Goal: Task Accomplishment & Management: Complete application form

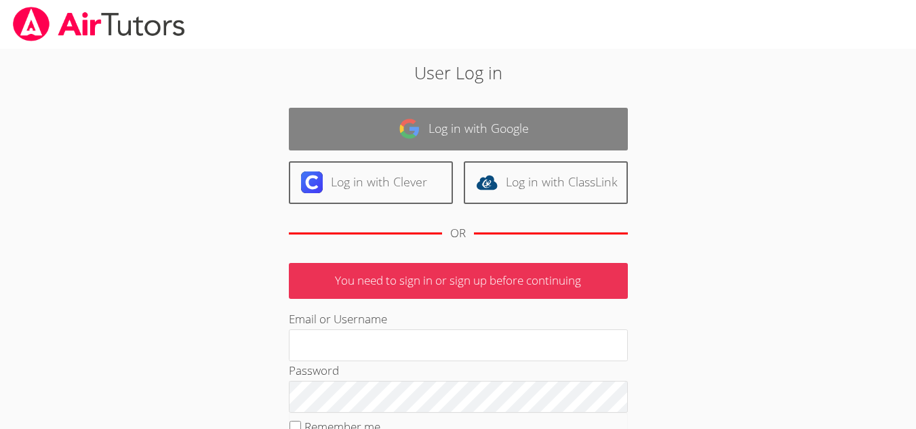
click at [420, 138] on link "Log in with Google" at bounding box center [458, 129] width 339 height 43
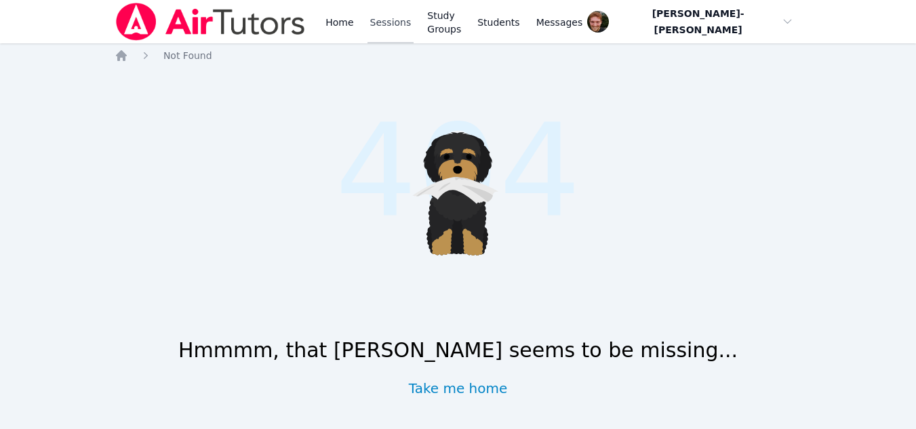
click at [385, 12] on link "Sessions" at bounding box center [391, 21] width 47 height 43
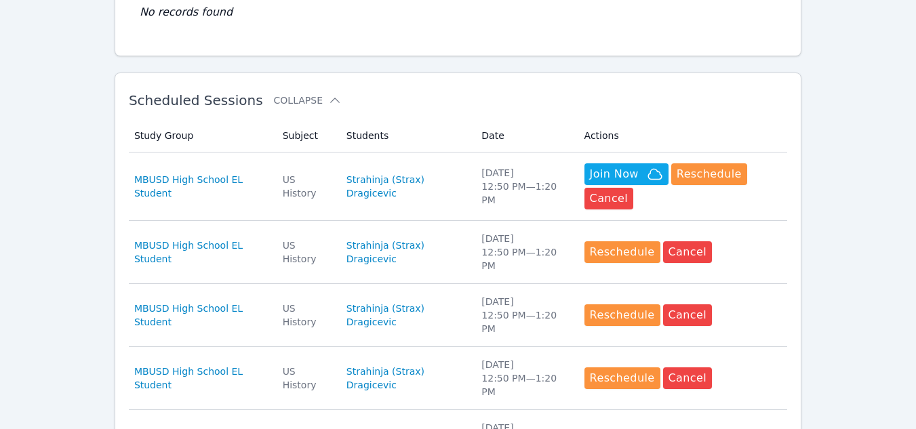
scroll to position [699, 0]
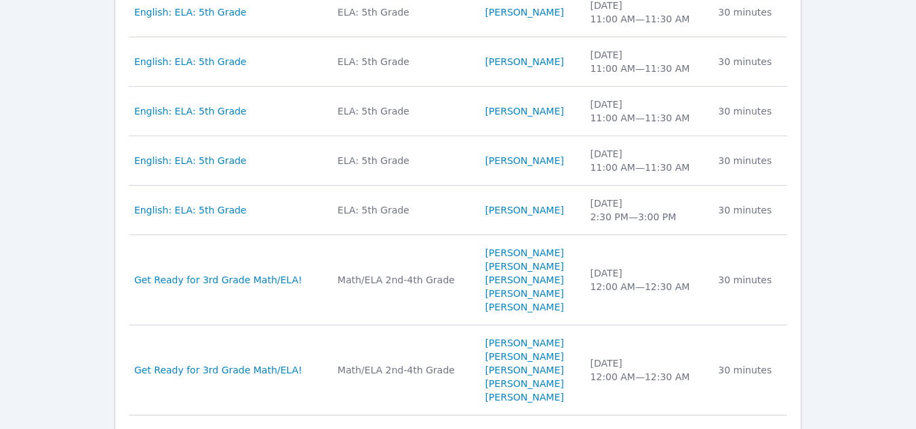
scroll to position [1302, 0]
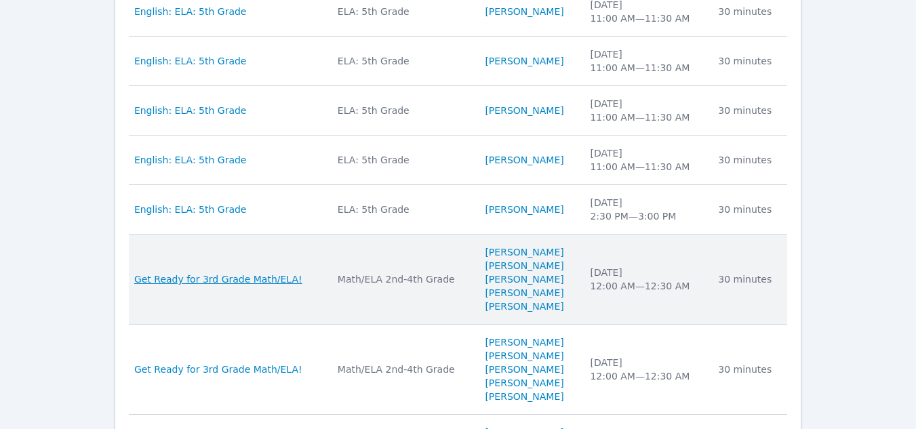
click at [241, 273] on span "Get Ready for 3rd Grade Math/ELA!" at bounding box center [218, 280] width 168 height 14
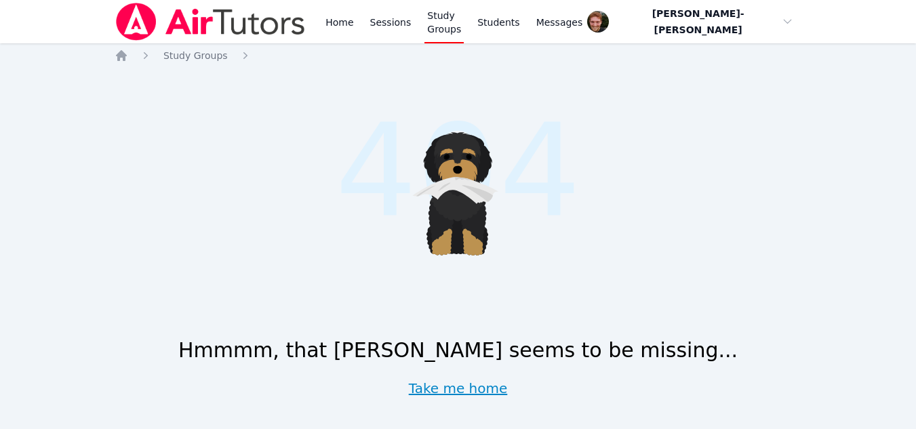
click at [465, 397] on link "Take me home" at bounding box center [458, 388] width 99 height 19
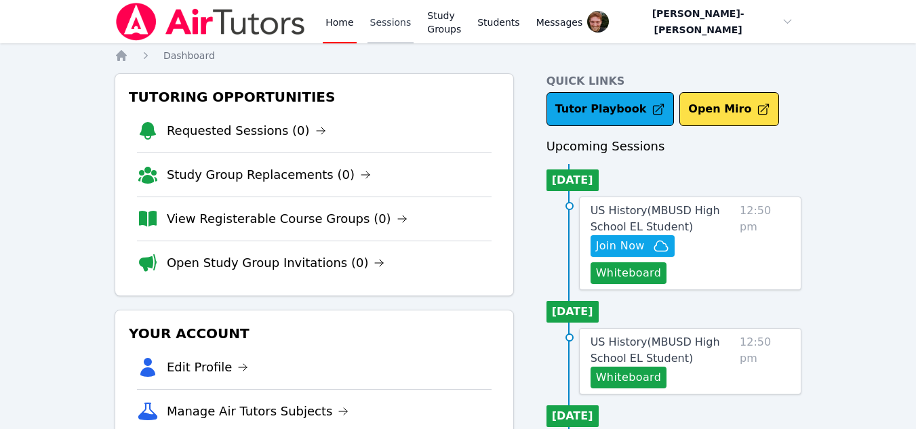
click at [374, 22] on link "Sessions" at bounding box center [391, 21] width 47 height 43
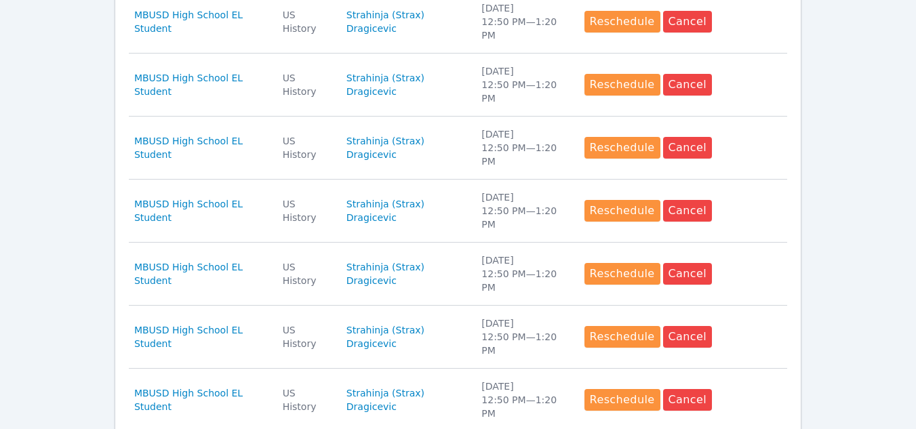
scroll to position [699, 0]
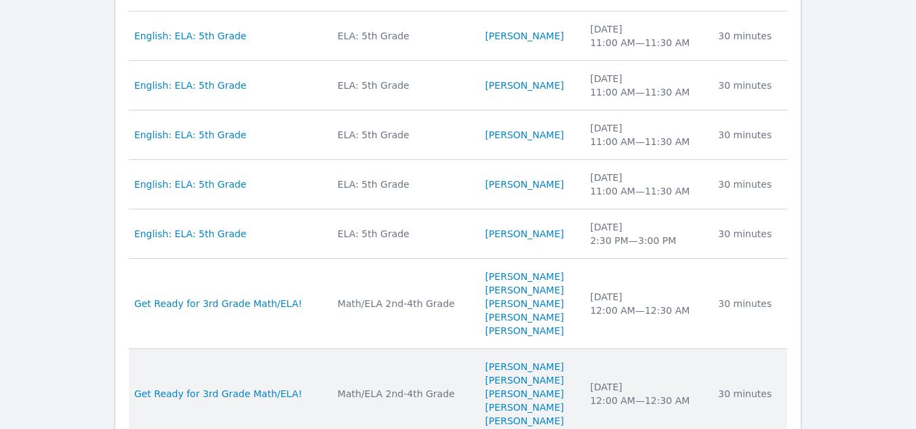
scroll to position [1277, 0]
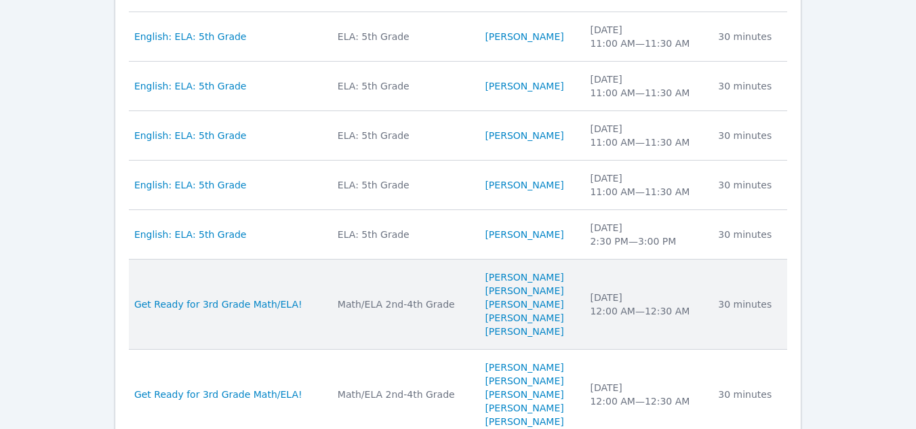
click at [361, 298] on div "Math/ELA 2nd-4th Grade" at bounding box center [404, 305] width 132 height 14
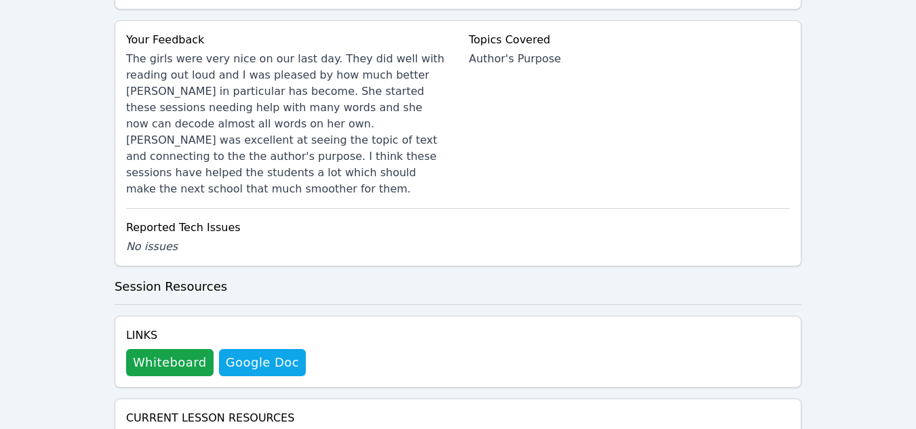
scroll to position [770, 0]
click at [171, 349] on button "Whiteboard" at bounding box center [169, 362] width 87 height 27
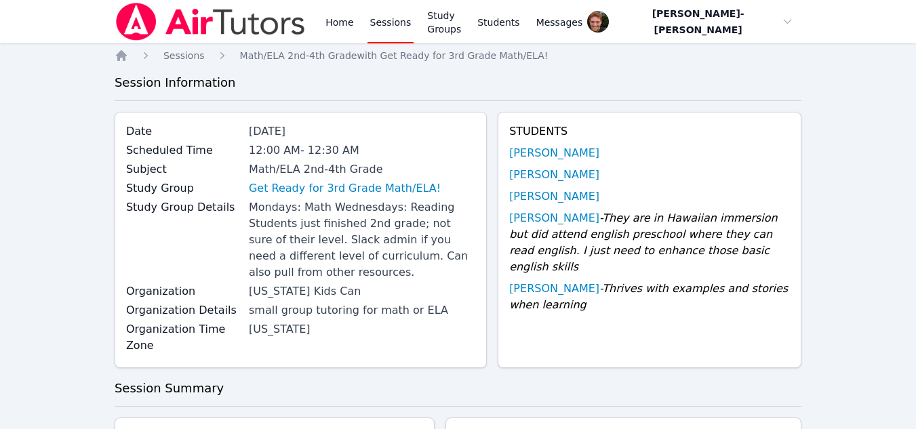
click at [386, 29] on link "Sessions" at bounding box center [391, 21] width 47 height 43
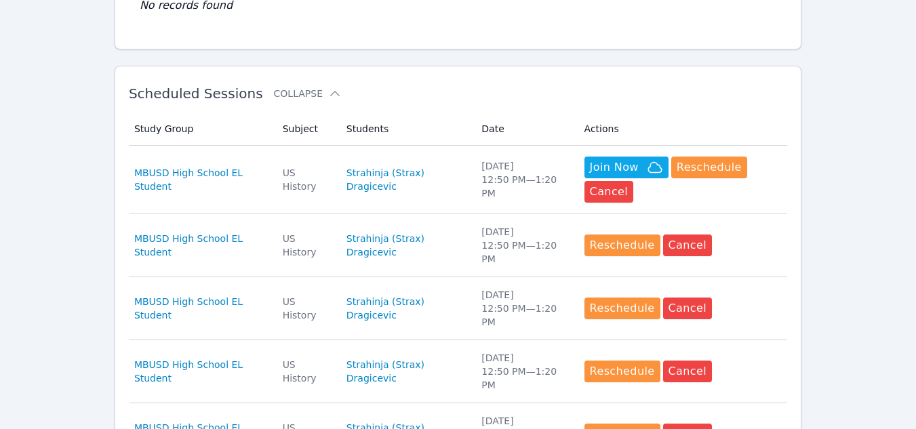
scroll to position [347, 0]
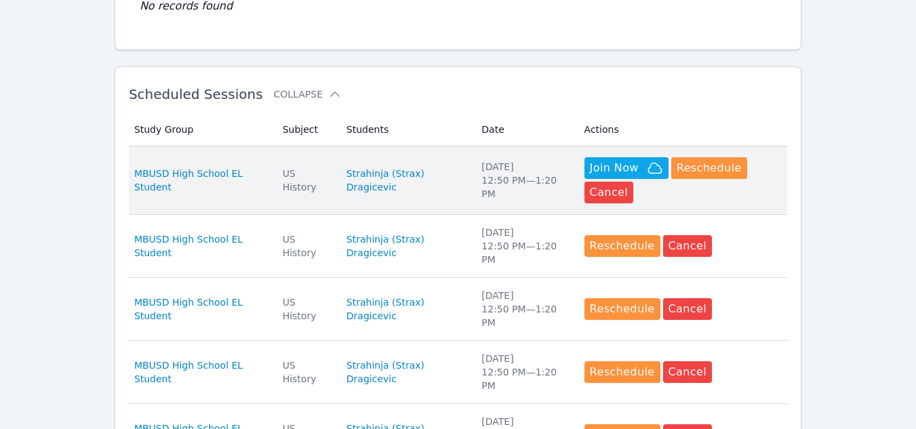
click at [318, 161] on td "Subject US History" at bounding box center [307, 180] width 64 height 68
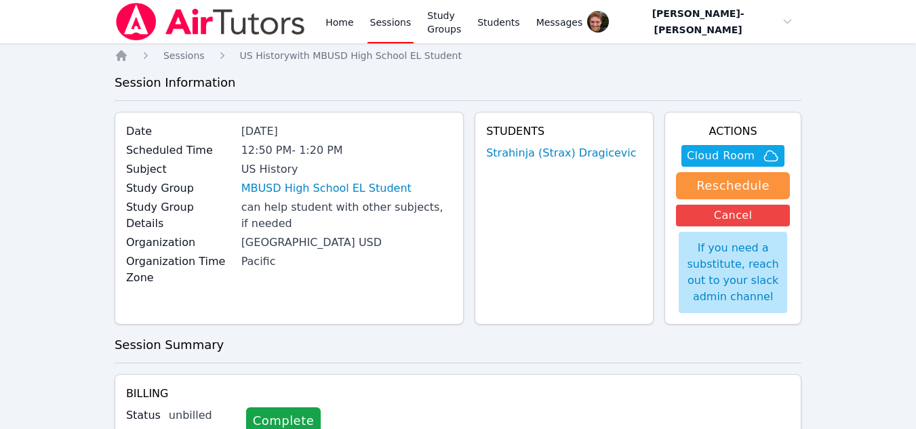
scroll to position [176, 0]
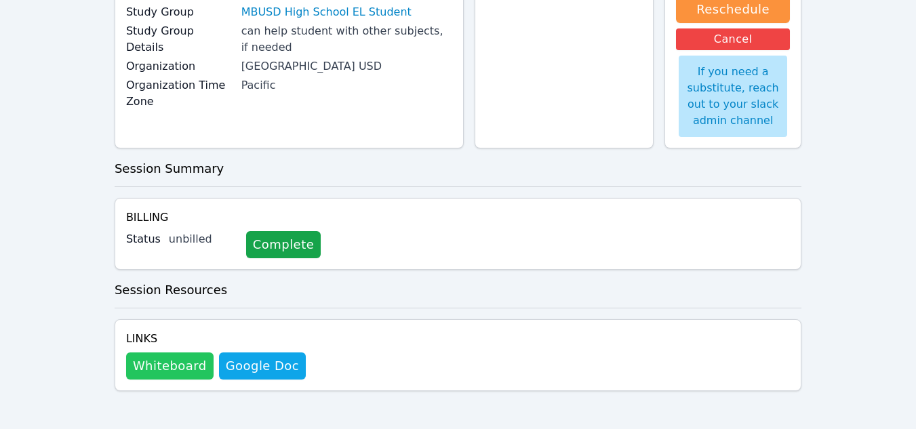
click at [150, 369] on button "Whiteboard" at bounding box center [169, 366] width 87 height 27
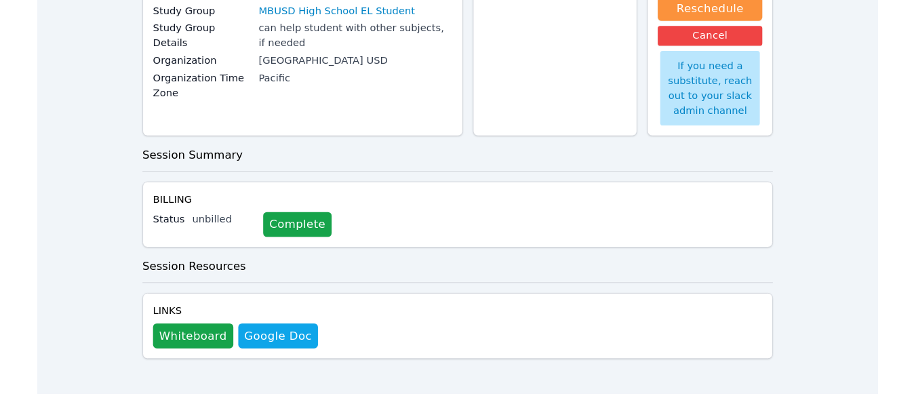
scroll to position [0, 0]
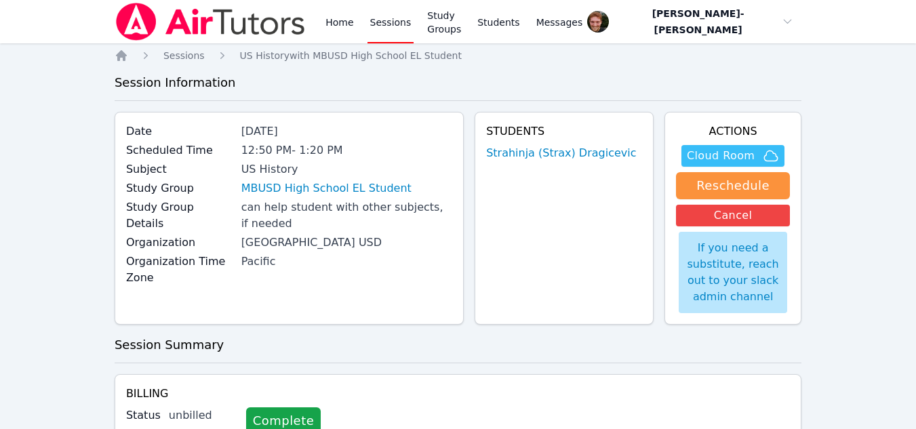
click at [720, 156] on span "Cloud Room" at bounding box center [721, 156] width 68 height 16
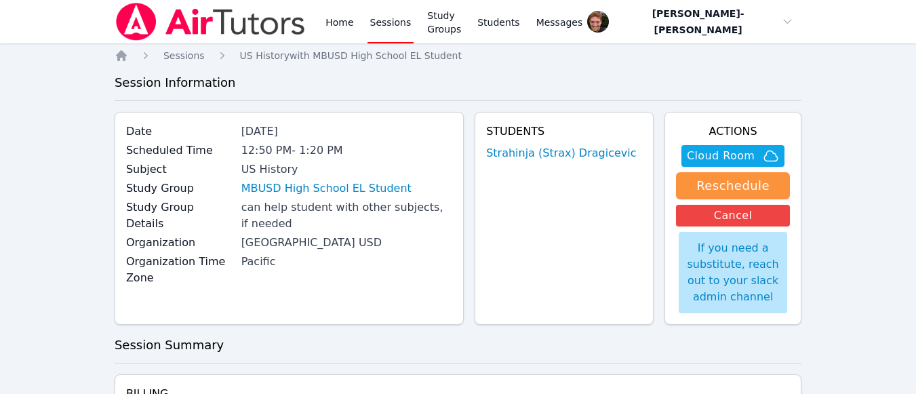
click at [374, 20] on link "Sessions" at bounding box center [391, 21] width 47 height 43
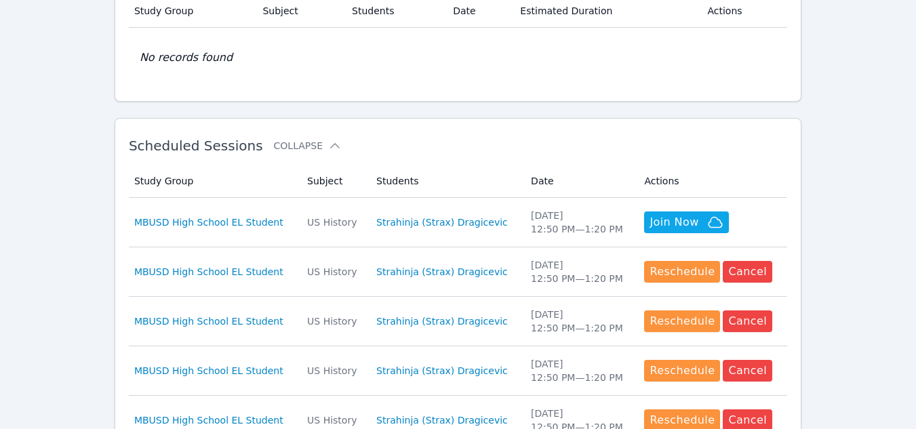
scroll to position [300, 0]
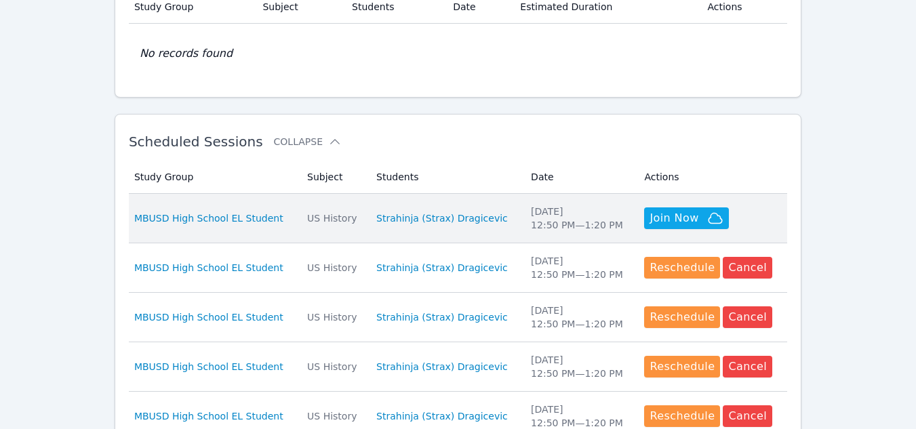
click at [298, 214] on td "Study Group MBUSD High School EL Student" at bounding box center [214, 219] width 170 height 50
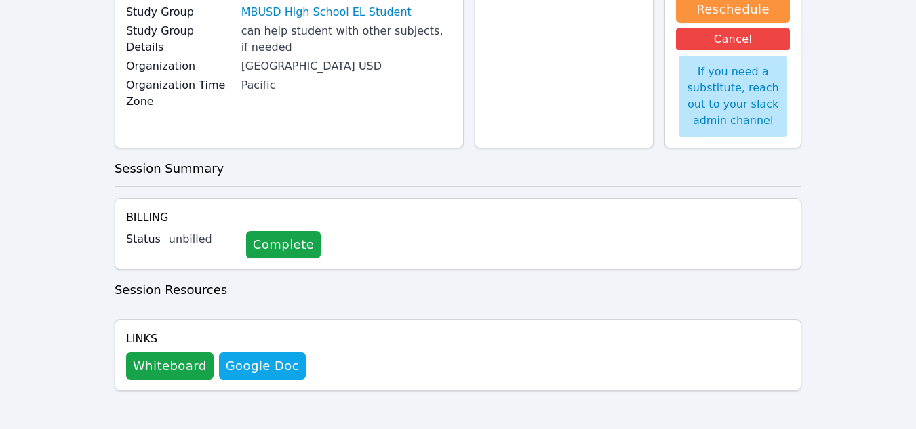
scroll to position [136, 0]
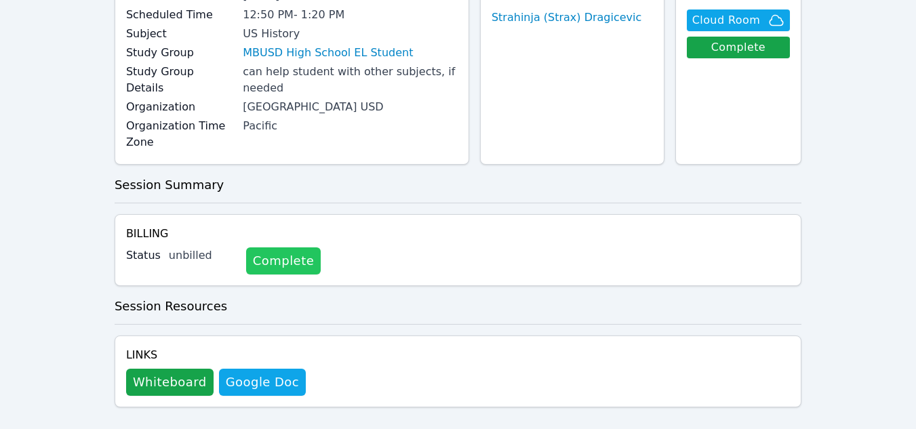
click at [276, 248] on link "Complete" at bounding box center [283, 261] width 75 height 27
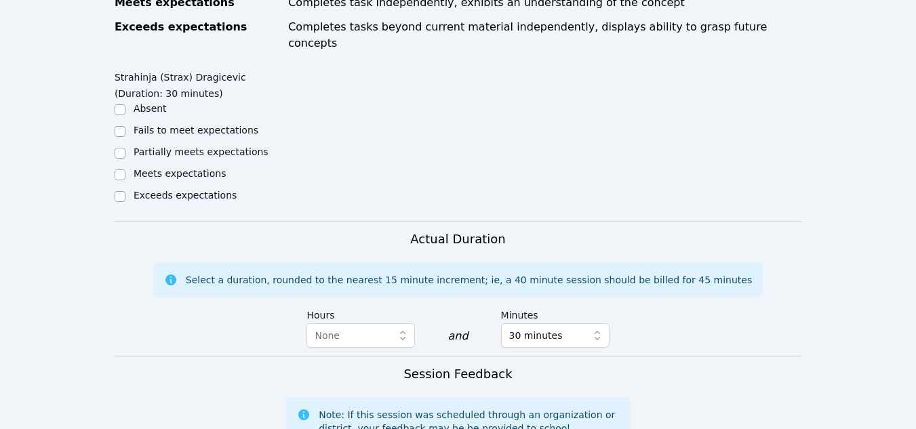
scroll to position [675, 0]
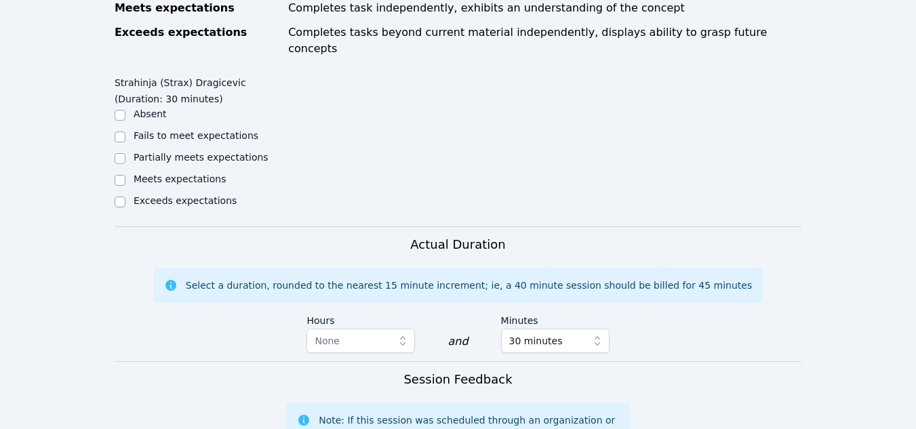
click at [121, 194] on div at bounding box center [120, 202] width 11 height 16
click at [121, 197] on input "Exceeds expectations" at bounding box center [120, 202] width 11 height 11
checkbox input "true"
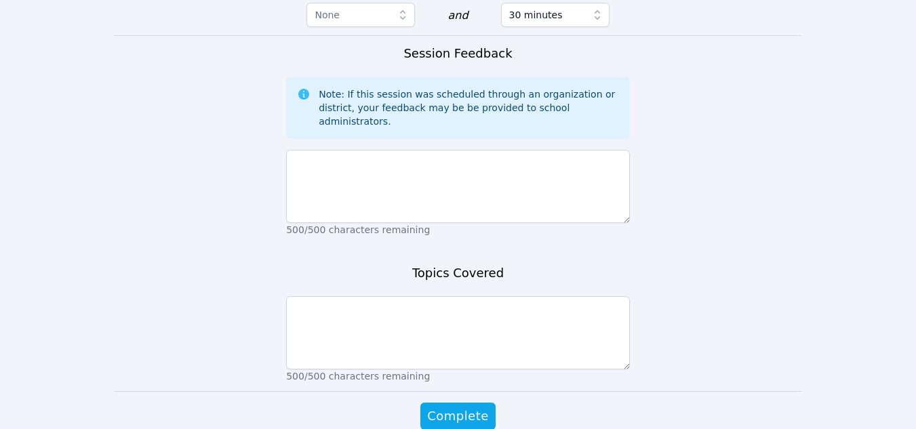
scroll to position [1004, 0]
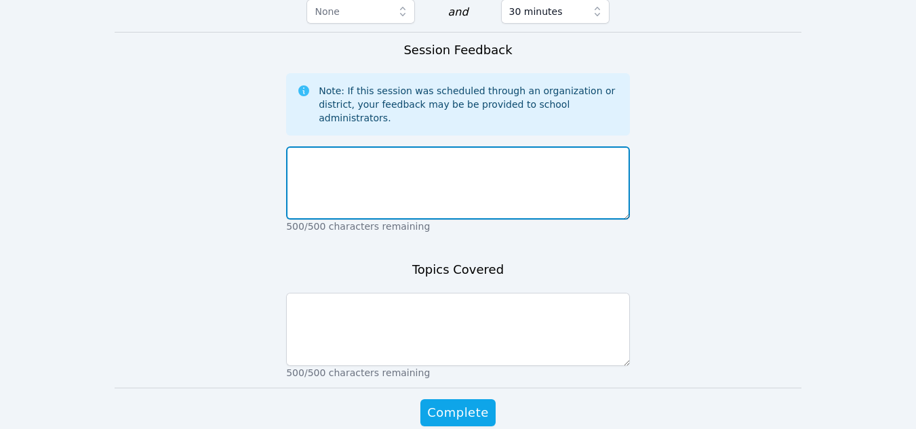
click at [439, 146] on textarea at bounding box center [458, 182] width 344 height 73
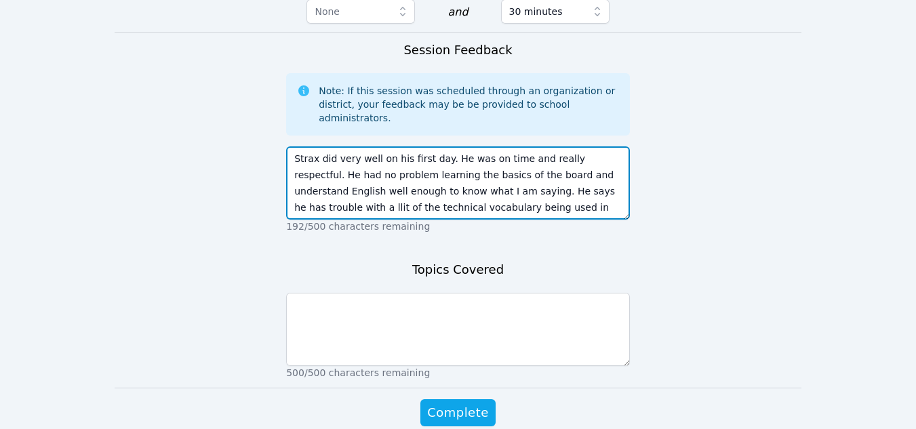
scroll to position [10, 0]
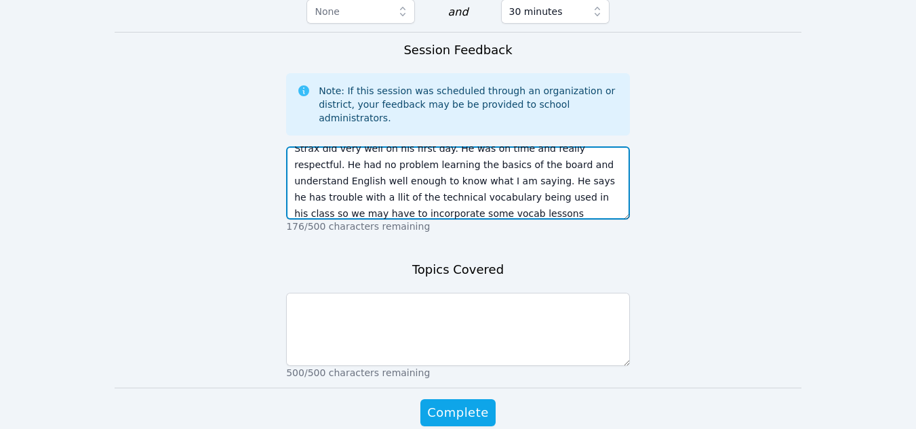
click at [370, 146] on textarea "Strax did very well on his first day. He was on time and really respectful. He …" at bounding box center [458, 182] width 344 height 73
click at [511, 146] on textarea "Strax did very well on his first day. He was on time and really respectful. He …" at bounding box center [458, 182] width 344 height 73
click at [589, 146] on textarea "Strax did very well on his first day. He was on time and really respectful. He …" at bounding box center [458, 182] width 344 height 73
click at [611, 146] on textarea "Strax did very well on his first day. He was on time and really respectful. He …" at bounding box center [458, 182] width 344 height 73
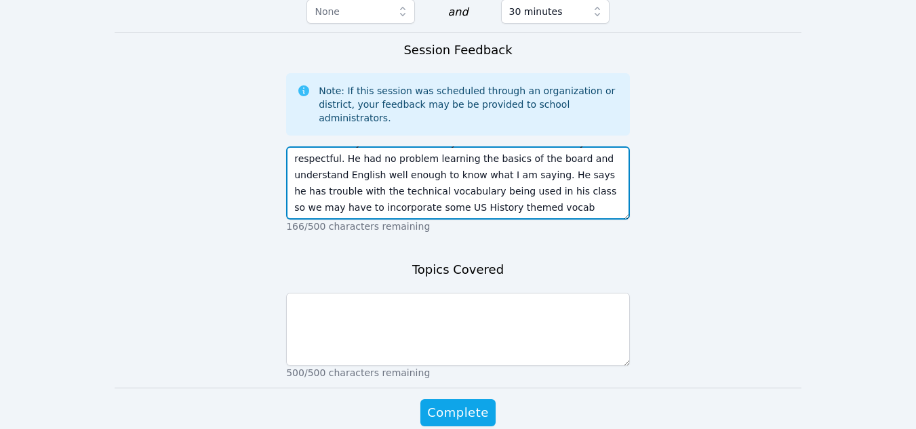
scroll to position [16, 0]
type textarea "Strax did very well on his first day. He was on time and really respectful. He …"
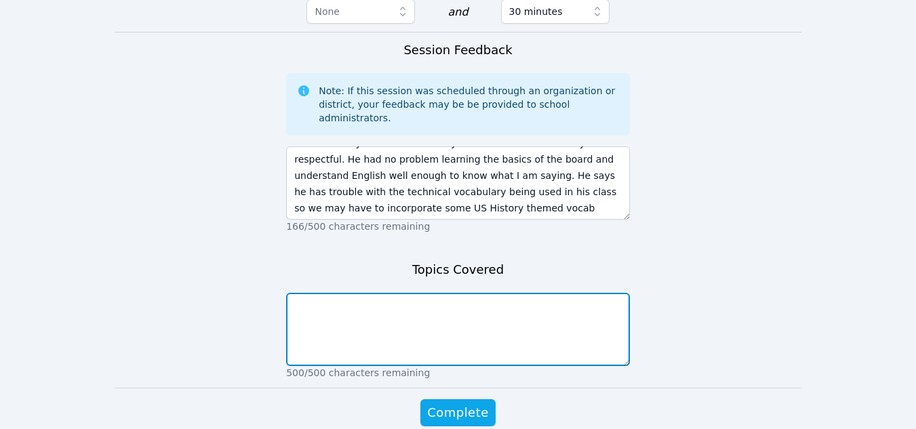
click at [352, 293] on textarea at bounding box center [458, 329] width 344 height 73
type textarea "Intro+tutorial+[GEOGRAPHIC_DATA]"
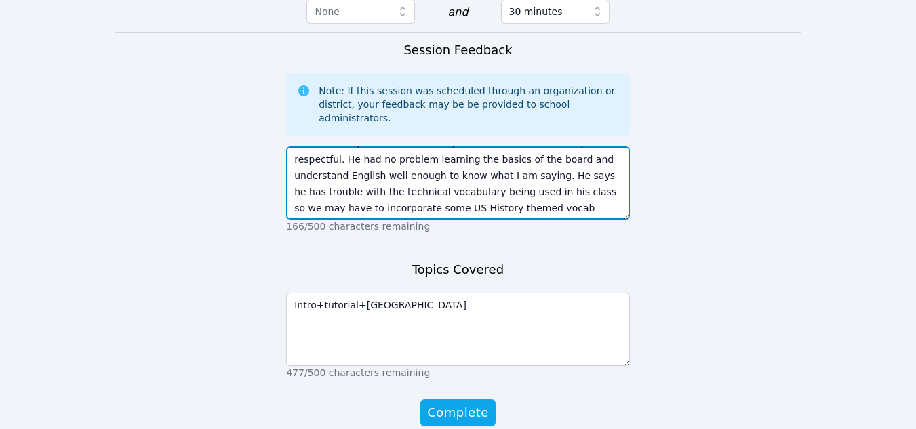
click at [471, 151] on textarea "Strax did very well on his first day. He was on time and really respectful. He …" at bounding box center [458, 182] width 344 height 73
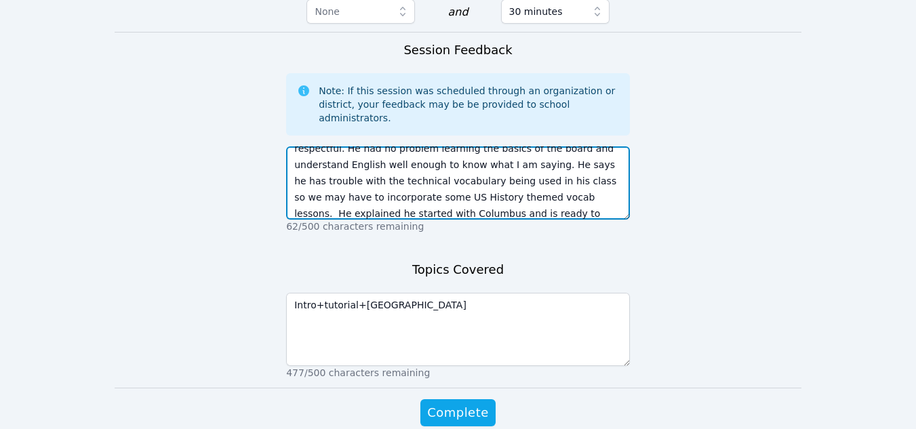
scroll to position [43, 0]
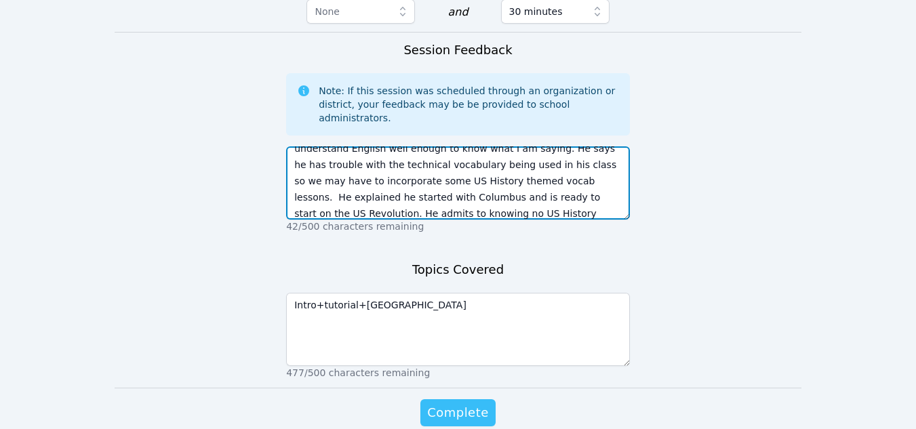
type textarea "Strax did very well on his first day. He was on time and really respectful. He …"
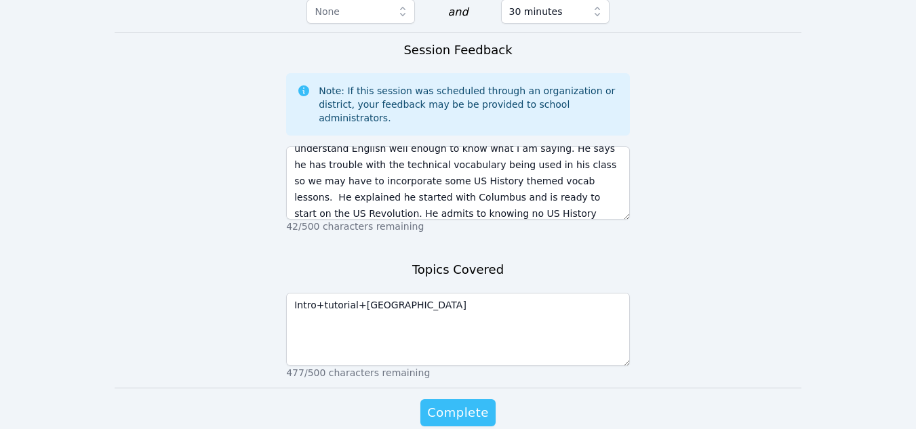
click at [462, 399] on button "Complete" at bounding box center [457, 412] width 75 height 27
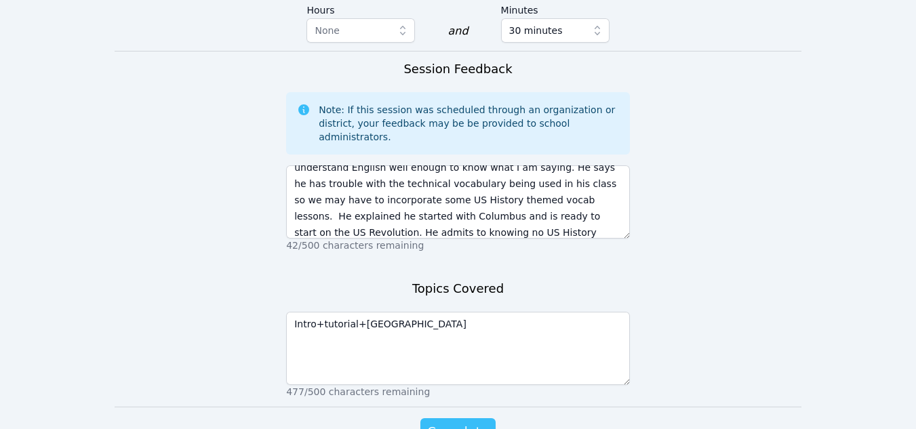
scroll to position [1023, 0]
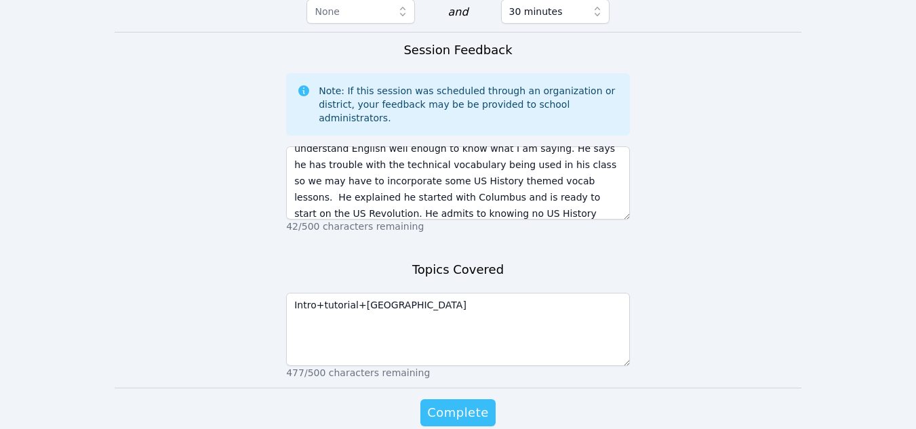
click at [478, 403] on span "Complete" at bounding box center [457, 412] width 61 height 19
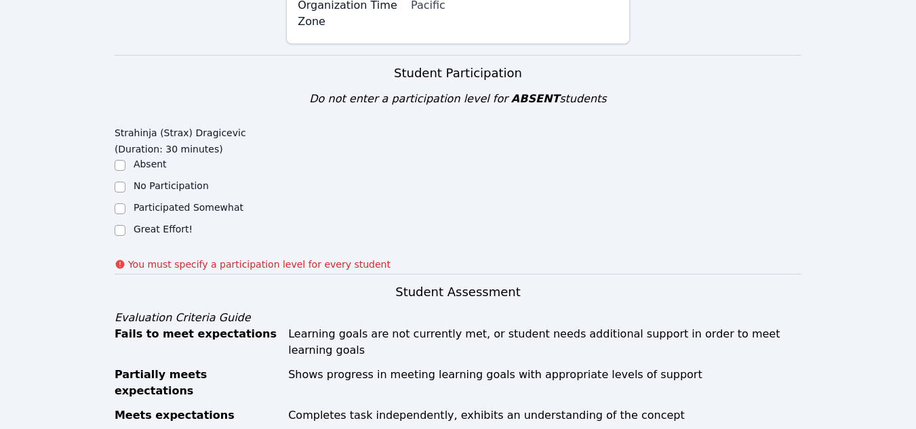
scroll to position [285, 0]
click at [129, 229] on div "Great Effort!" at bounding box center [201, 231] width 172 height 16
click at [122, 232] on input "Great Effort!" at bounding box center [120, 231] width 11 height 11
checkbox input "true"
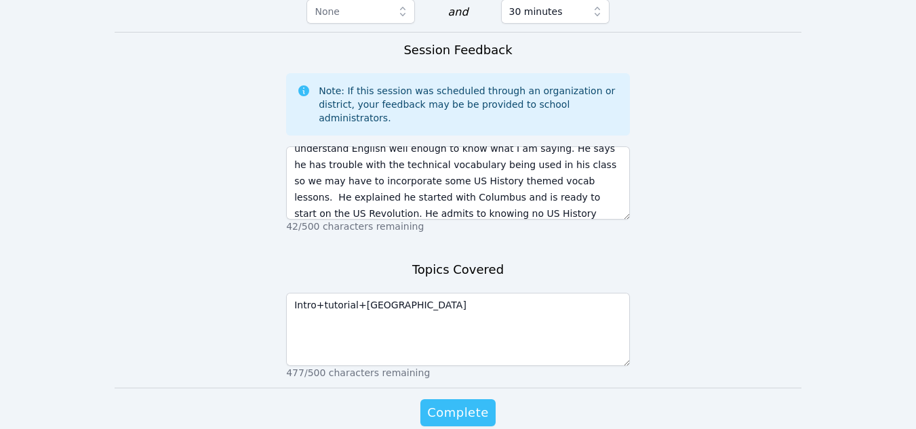
click at [469, 403] on span "Complete" at bounding box center [457, 412] width 61 height 19
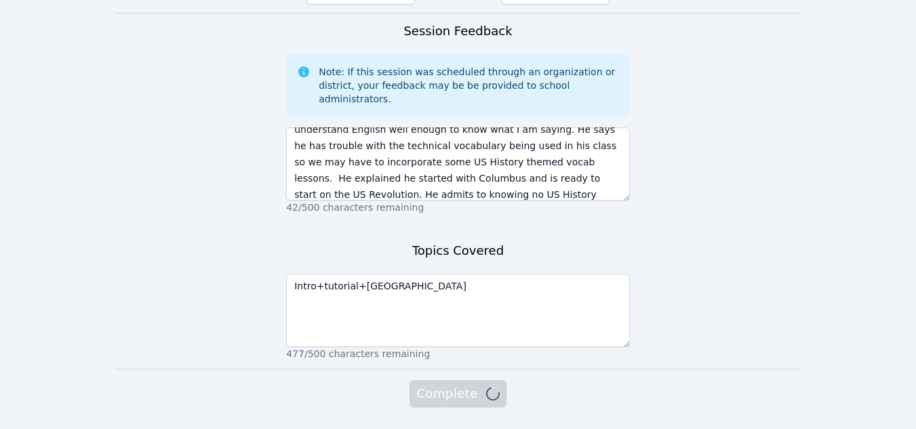
scroll to position [1004, 0]
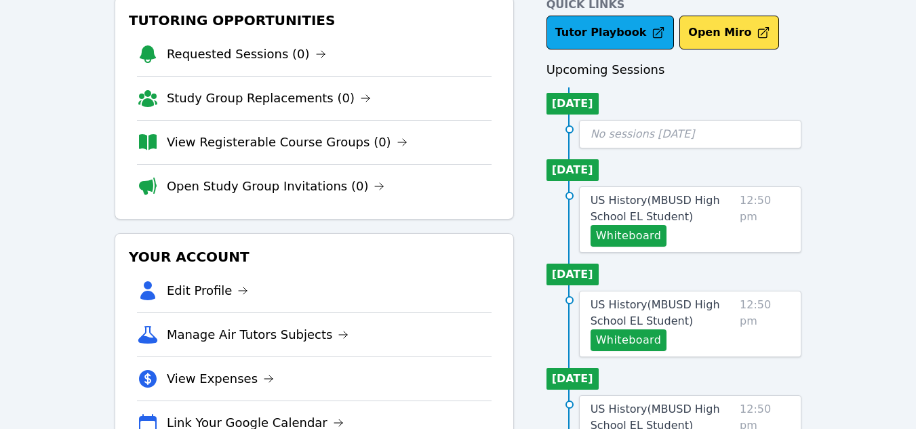
scroll to position [77, 0]
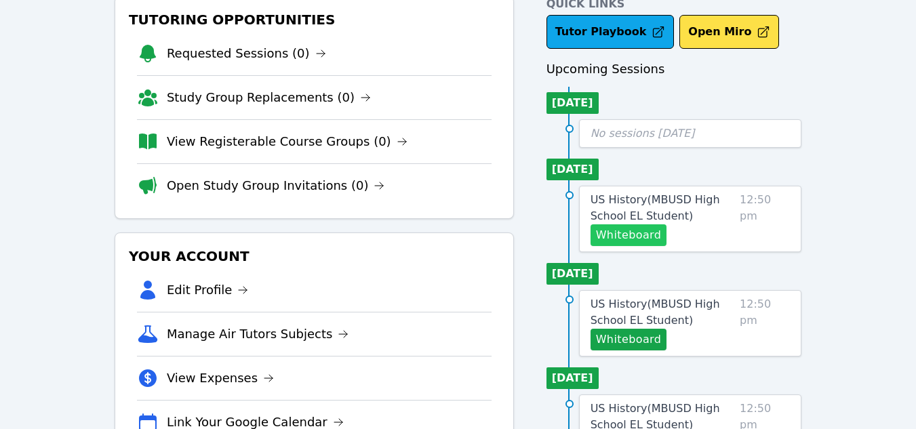
click at [623, 237] on button "Whiteboard" at bounding box center [629, 235] width 77 height 22
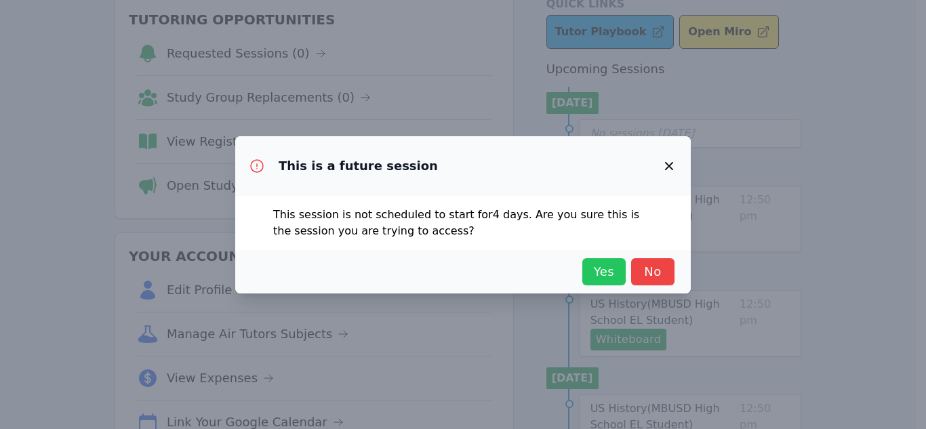
click at [601, 271] on span "Yes" at bounding box center [604, 271] width 30 height 19
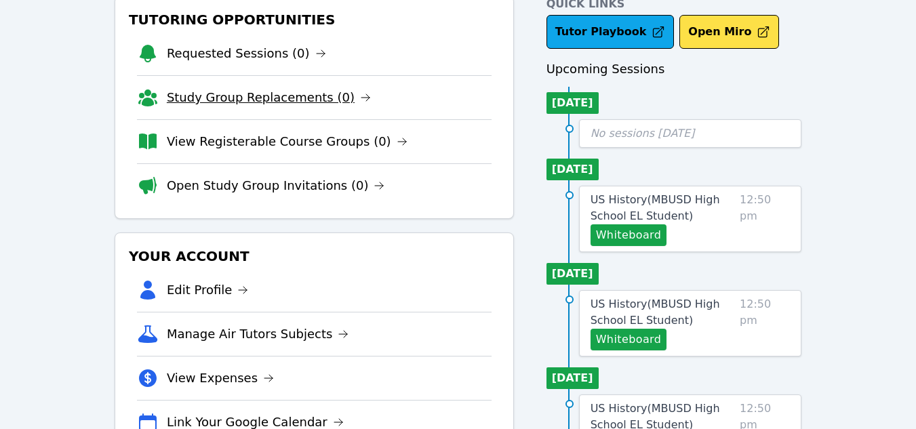
scroll to position [0, 0]
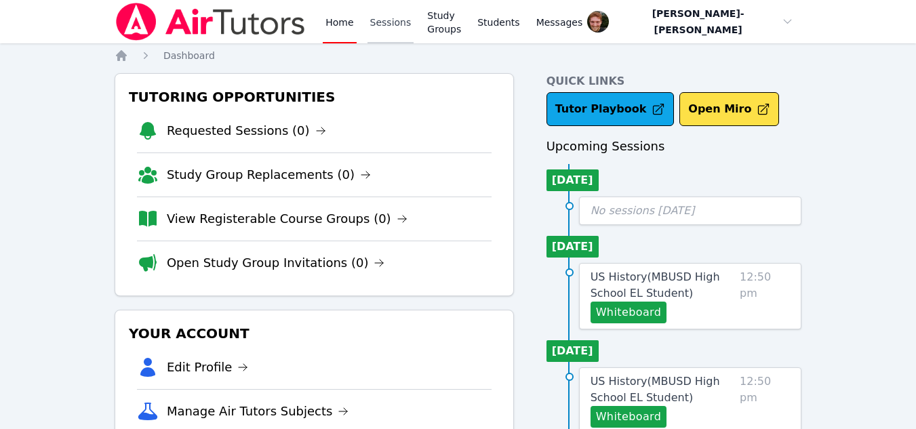
click at [377, 19] on link "Sessions" at bounding box center [391, 21] width 47 height 43
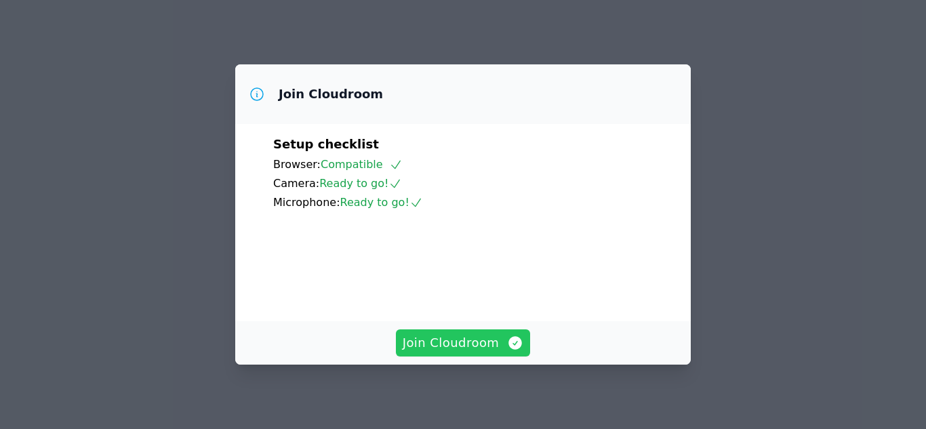
click at [452, 351] on span "Join Cloudroom" at bounding box center [463, 343] width 121 height 19
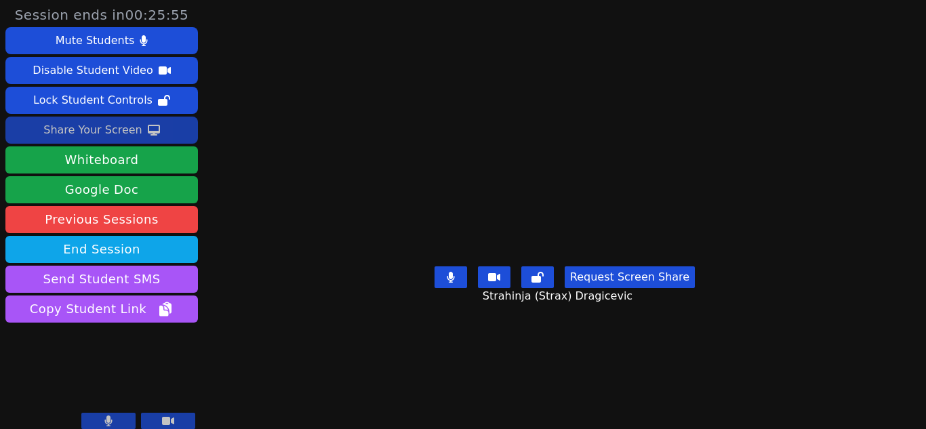
click at [67, 133] on div "Share Your Screen" at bounding box center [92, 130] width 99 height 22
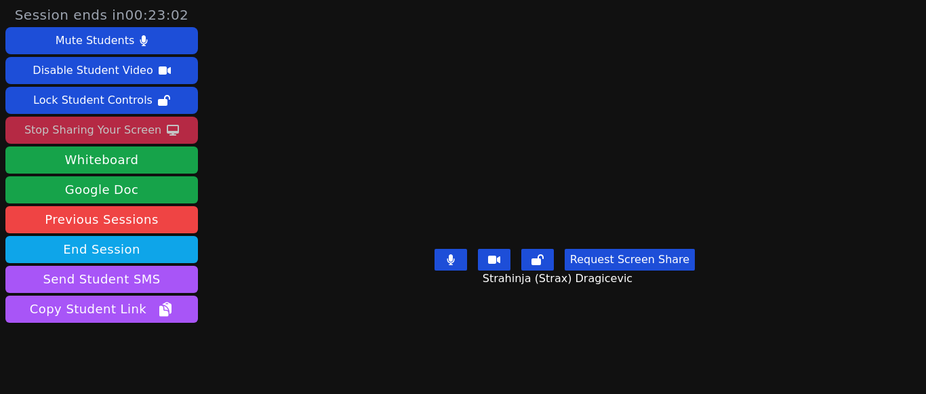
click at [450, 265] on icon at bounding box center [450, 259] width 7 height 11
click at [450, 265] on icon at bounding box center [451, 259] width 14 height 11
click at [528, 271] on button at bounding box center [537, 260] width 33 height 22
click at [459, 271] on button at bounding box center [451, 260] width 33 height 22
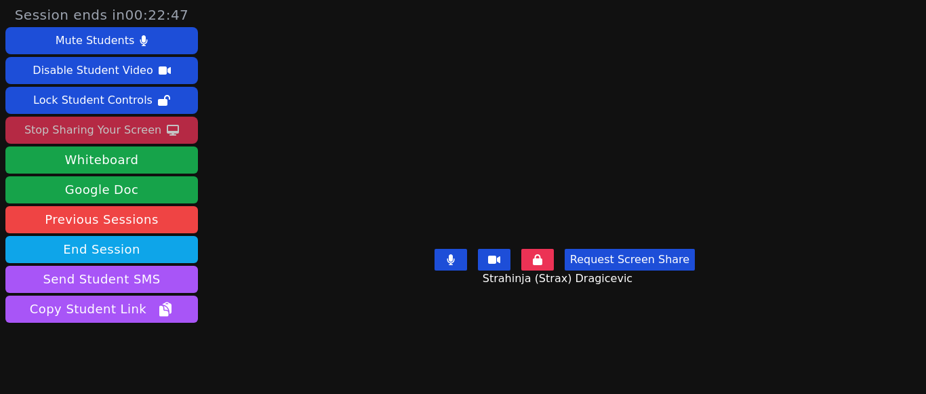
click at [533, 265] on icon at bounding box center [537, 259] width 9 height 11
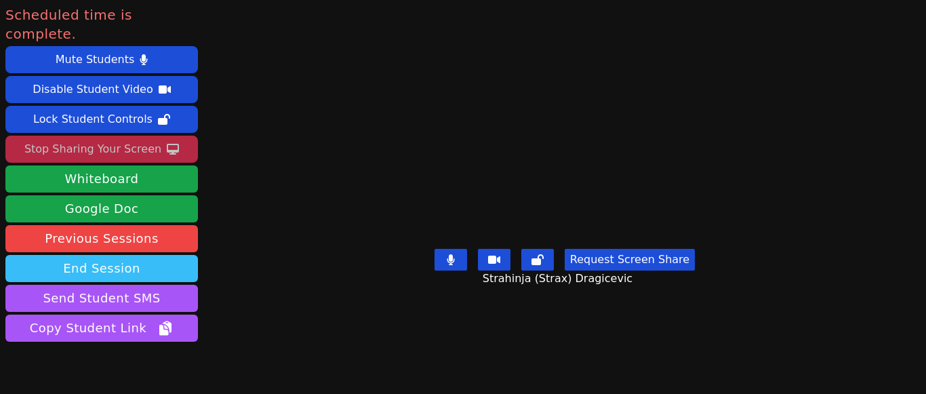
click at [112, 255] on button "End Session" at bounding box center [101, 268] width 193 height 27
